Goal: Task Accomplishment & Management: Manage account settings

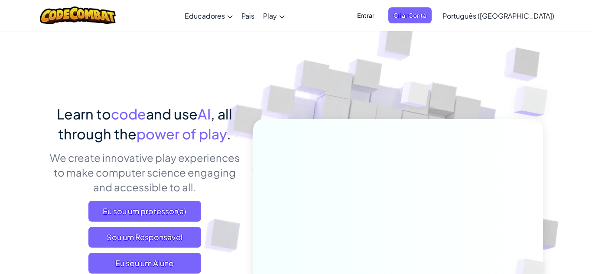
click at [380, 14] on span "Entrar" at bounding box center [366, 15] width 28 height 16
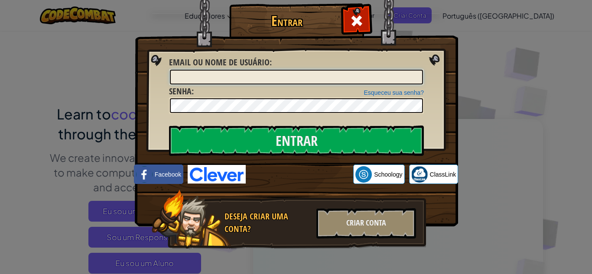
click at [388, 75] on input "Email ou nome de usuário :" at bounding box center [296, 77] width 253 height 15
click at [335, 114] on img at bounding box center [296, 100] width 323 height 252
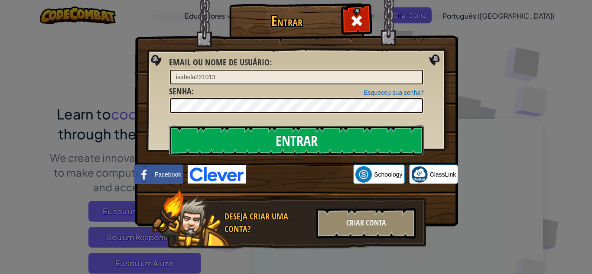
click at [351, 133] on input "Entrar" at bounding box center [296, 141] width 255 height 30
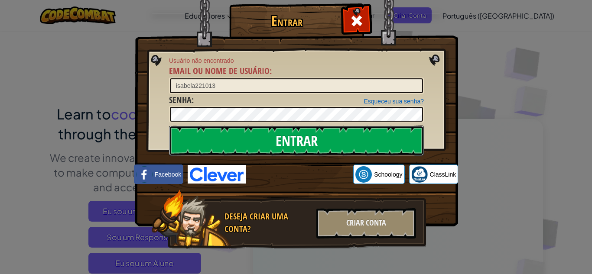
click at [351, 133] on input "Entrar" at bounding box center [296, 141] width 255 height 30
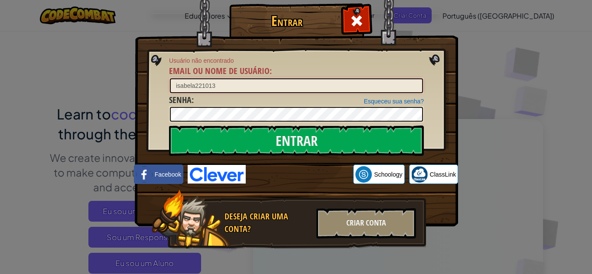
drag, startPoint x: 222, startPoint y: 86, endPoint x: 152, endPoint y: 81, distance: 69.9
click at [152, 81] on div "Entrar Usuário não encontrado Email ou nome de usuário : isabela221013 Esqueceu…" at bounding box center [296, 139] width 289 height 252
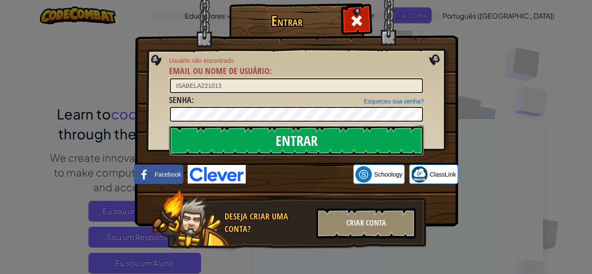
click at [296, 143] on input "Entrar" at bounding box center [296, 141] width 255 height 30
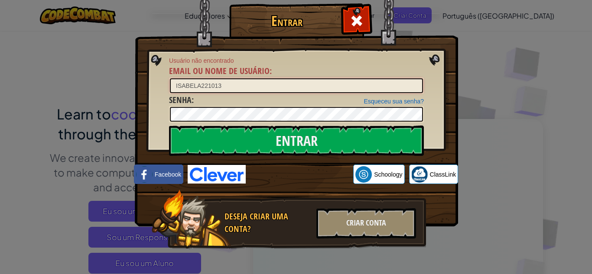
drag, startPoint x: 226, startPoint y: 89, endPoint x: 126, endPoint y: 88, distance: 100.1
click at [126, 88] on div "Entrar Usuário não encontrado Email ou nome de usuário : ISABELA221013 Esqueceu…" at bounding box center [296, 137] width 592 height 274
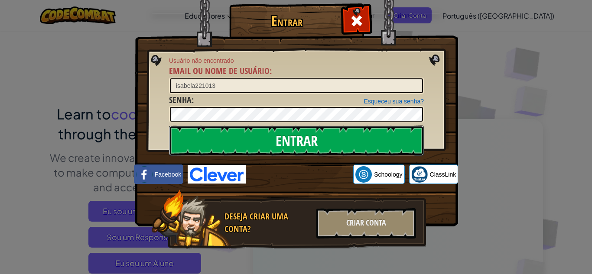
click at [228, 140] on input "Entrar" at bounding box center [296, 141] width 255 height 30
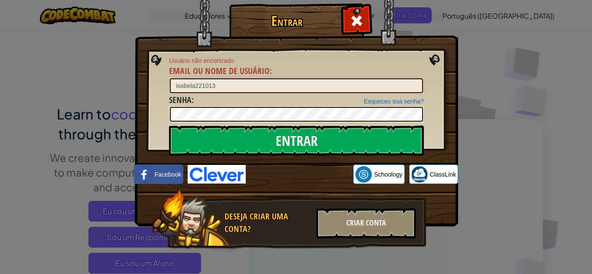
click at [193, 85] on input "isabela221013" at bounding box center [296, 85] width 253 height 15
click at [195, 85] on input "isabela221013" at bounding box center [296, 85] width 253 height 15
type input "[PERSON_NAME] 221013"
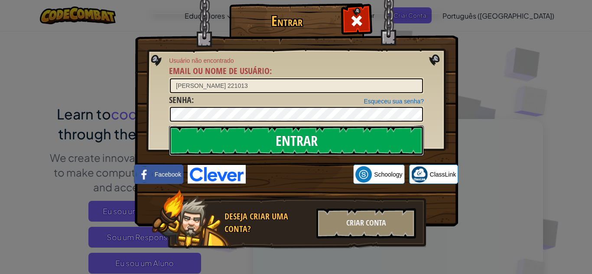
click at [212, 137] on input "Entrar" at bounding box center [296, 141] width 255 height 30
click at [198, 153] on input "Entrar" at bounding box center [296, 141] width 255 height 30
